Goal: Find specific page/section: Find specific page/section

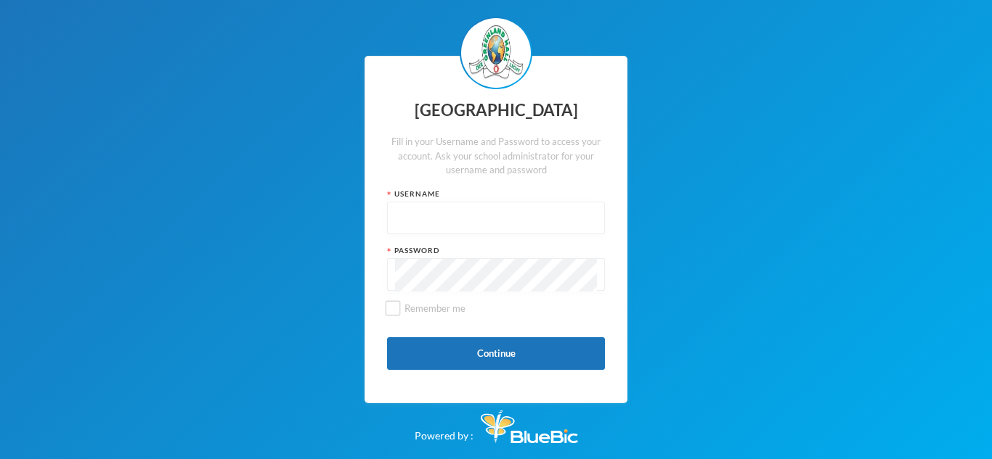
click at [506, 229] on input "text" at bounding box center [496, 219] width 202 height 33
type input "glh25cs25"
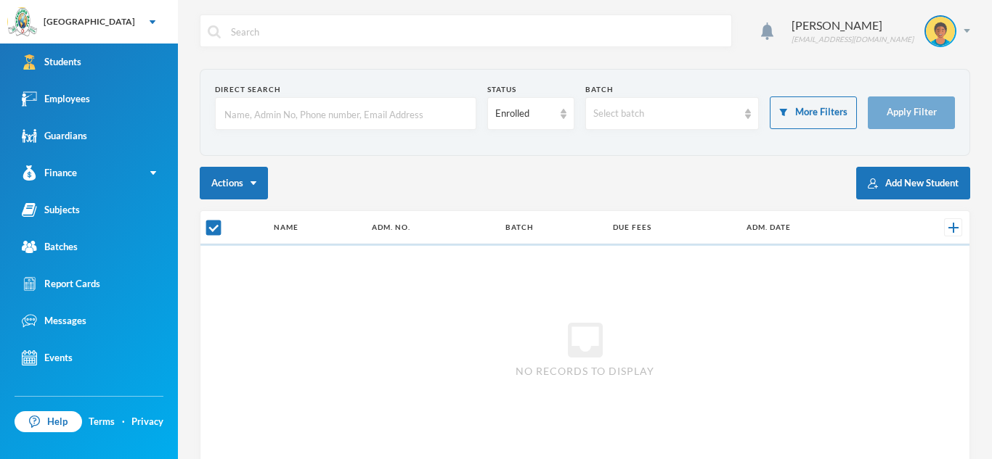
checkbox input "false"
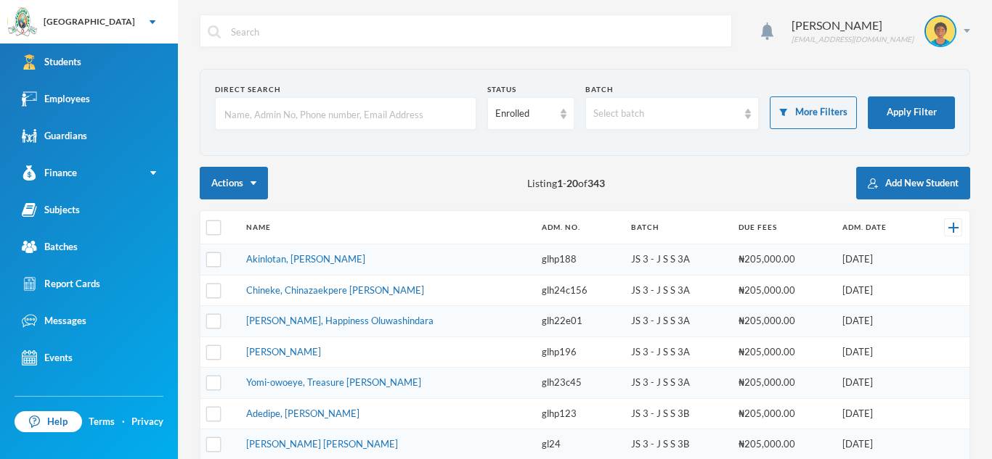
click at [417, 118] on input "text" at bounding box center [345, 114] width 245 height 33
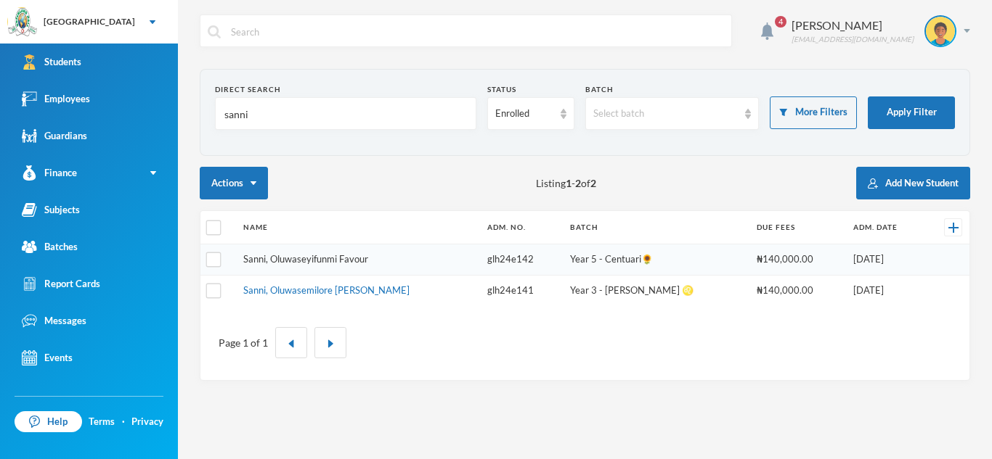
type input "sanni"
click at [343, 258] on link "Sanni, Oluwaseyifunmi Favour" at bounding box center [305, 259] width 125 height 12
